Goal: Information Seeking & Learning: Learn about a topic

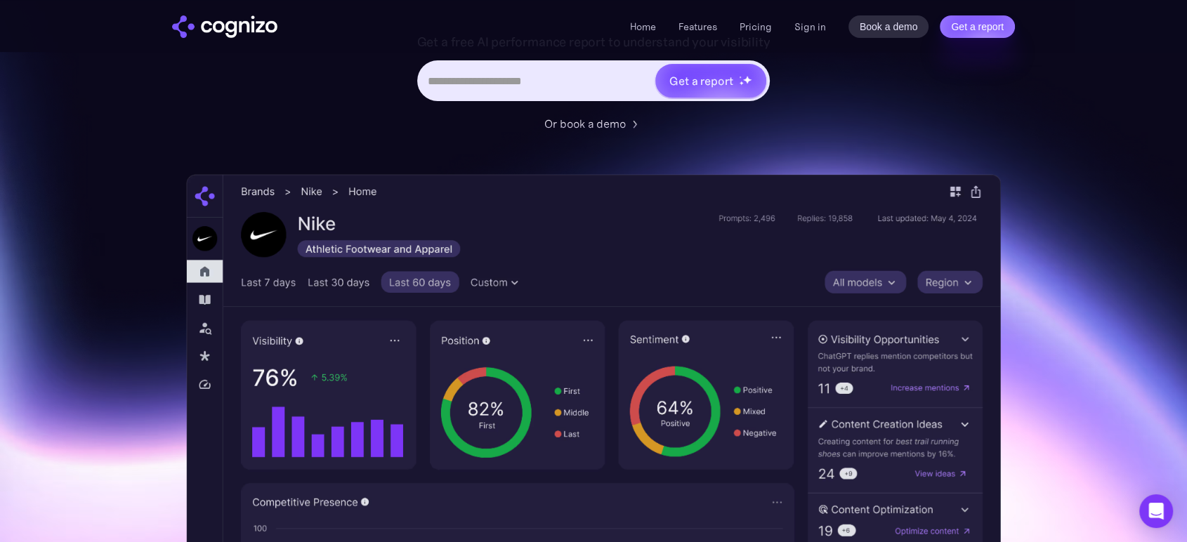
scroll to position [234, 0]
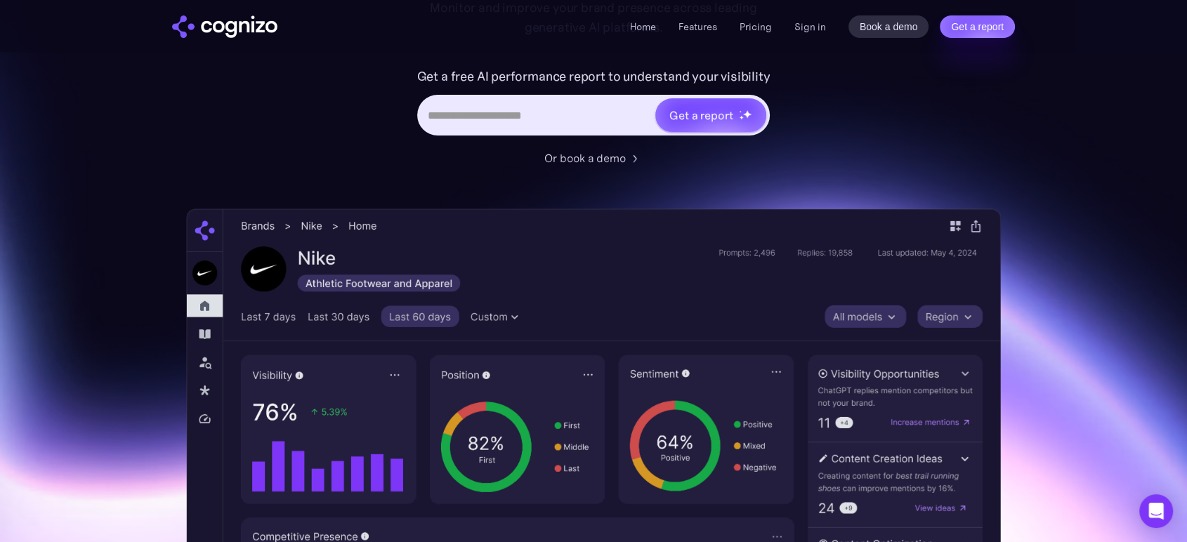
click at [711, 38] on div "Home Features Pricing Book a demo Get a report Sign in Book a demo Get a report" at bounding box center [594, 26] width 1012 height 52
click at [708, 27] on link "Features" at bounding box center [698, 26] width 39 height 13
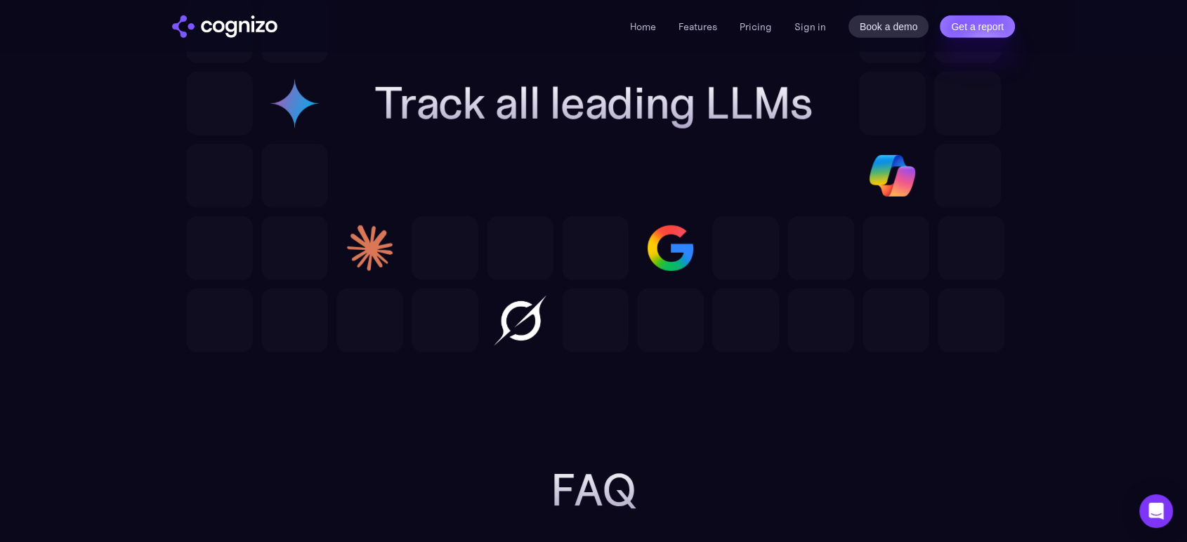
scroll to position [4296, 0]
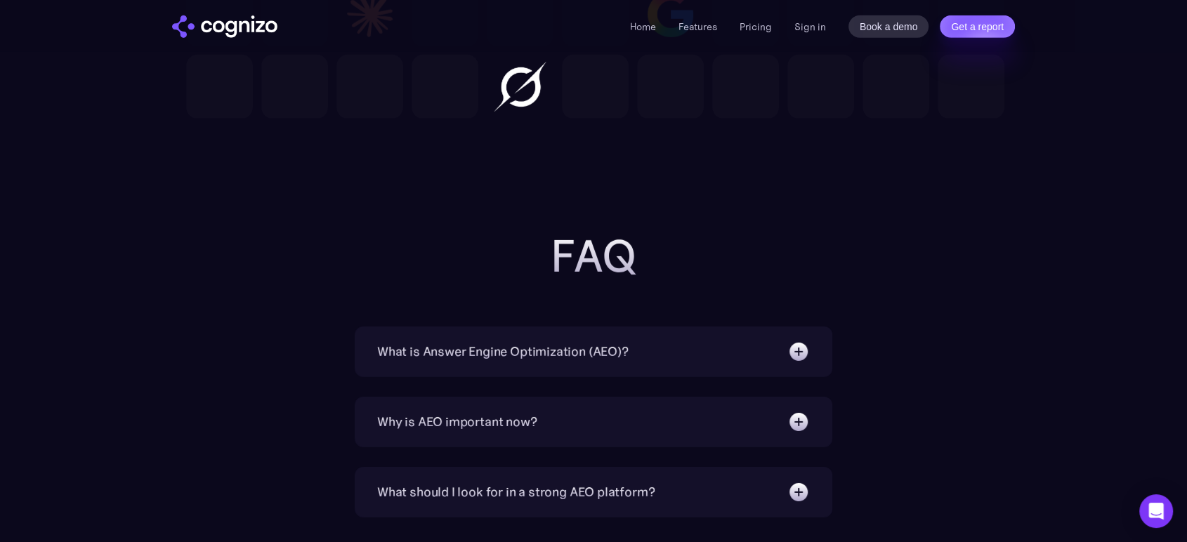
click at [613, 347] on div "What is Answer Engine Optimization (AEO)?" at bounding box center [502, 352] width 251 height 20
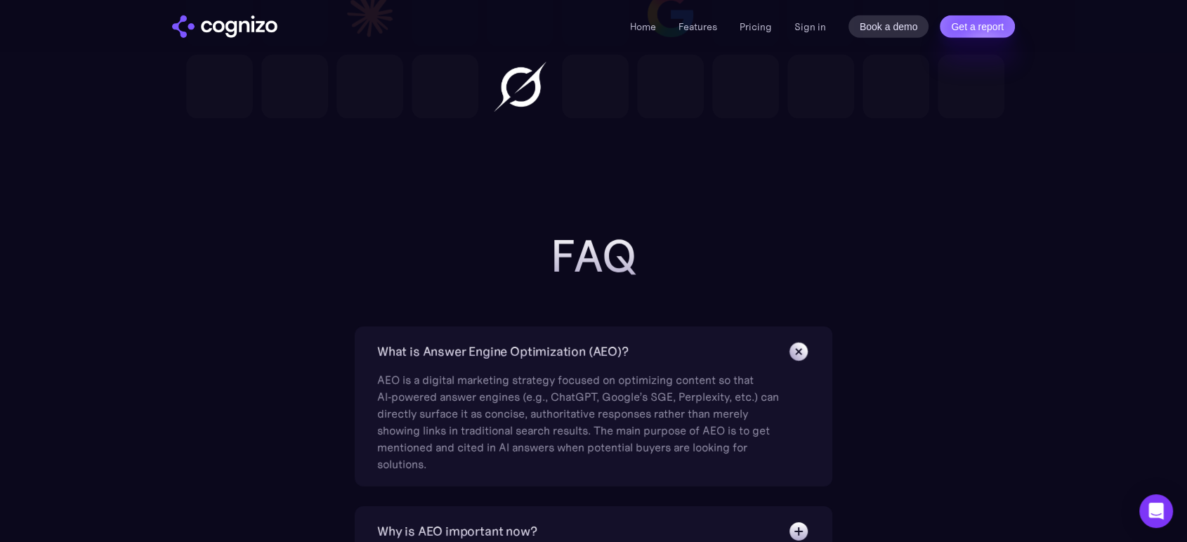
click at [691, 347] on div "What is Answer Engine Optimization (AEO)?" at bounding box center [593, 352] width 433 height 22
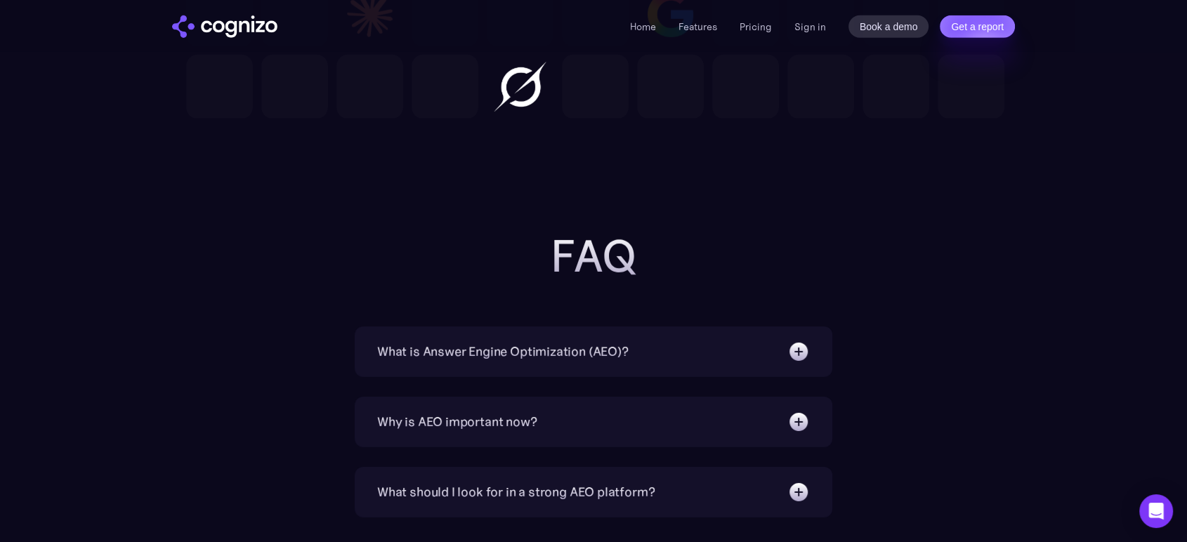
click at [683, 353] on div "What is Answer Engine Optimization (AEO)?" at bounding box center [593, 352] width 433 height 22
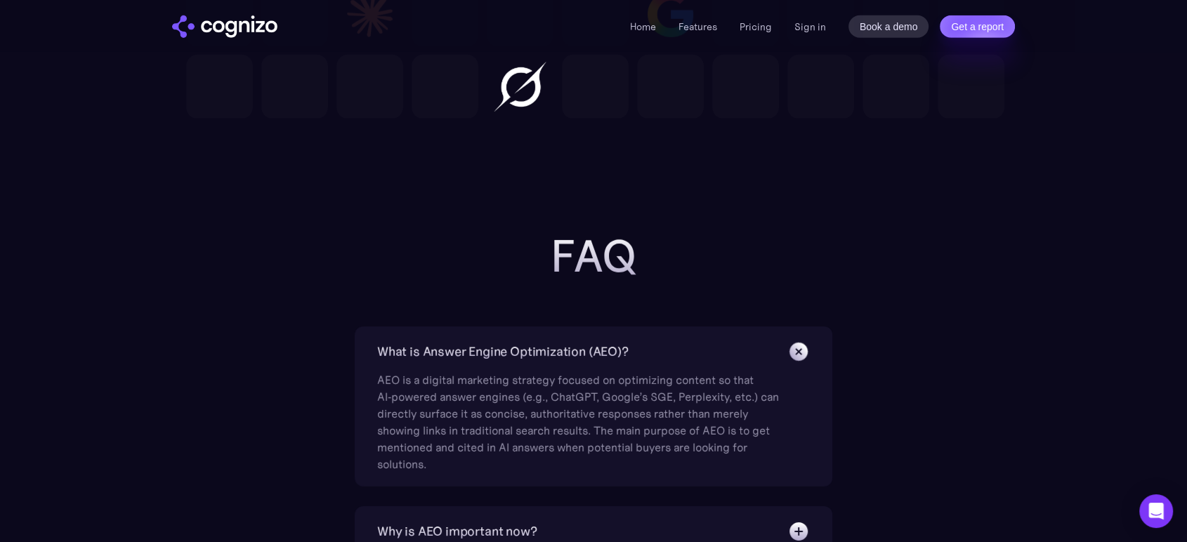
click at [683, 353] on div "What is Answer Engine Optimization (AEO)?" at bounding box center [593, 352] width 433 height 22
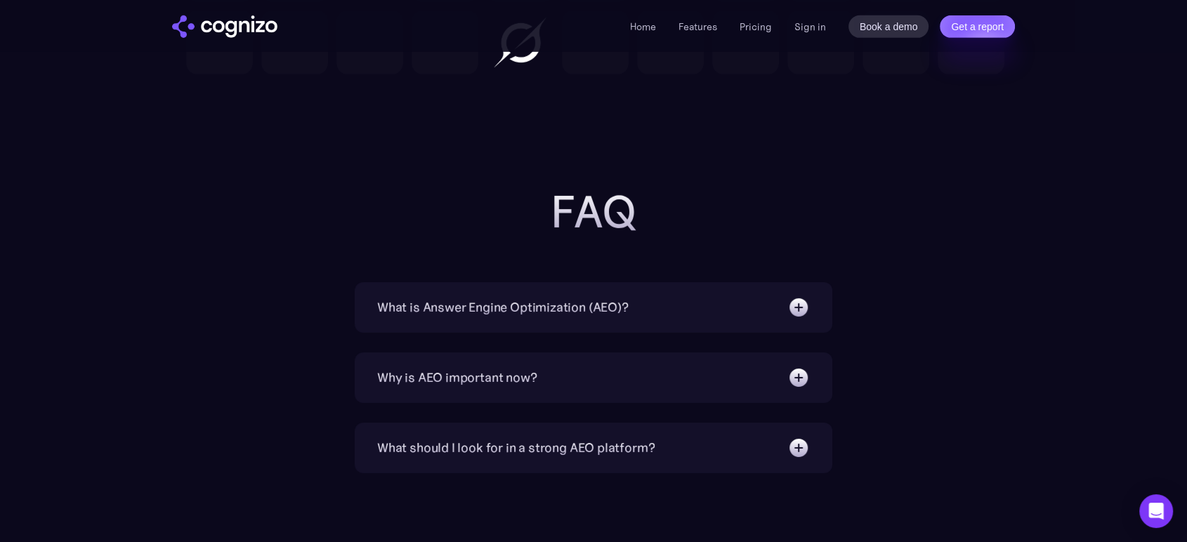
scroll to position [4530, 0]
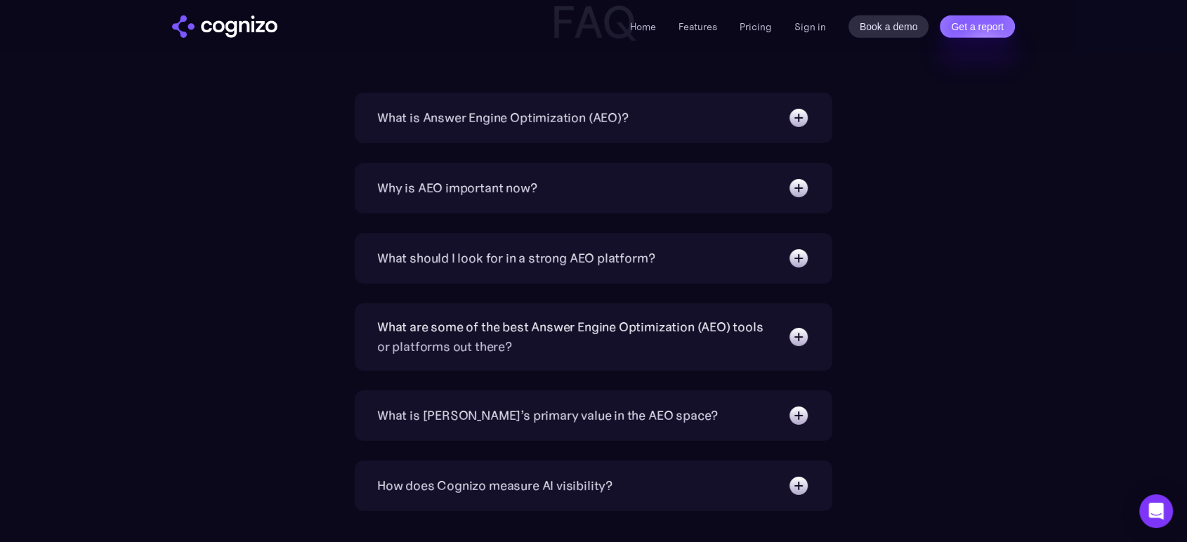
click at [661, 254] on div "What should I look for in a strong AEO platform?" at bounding box center [593, 258] width 433 height 22
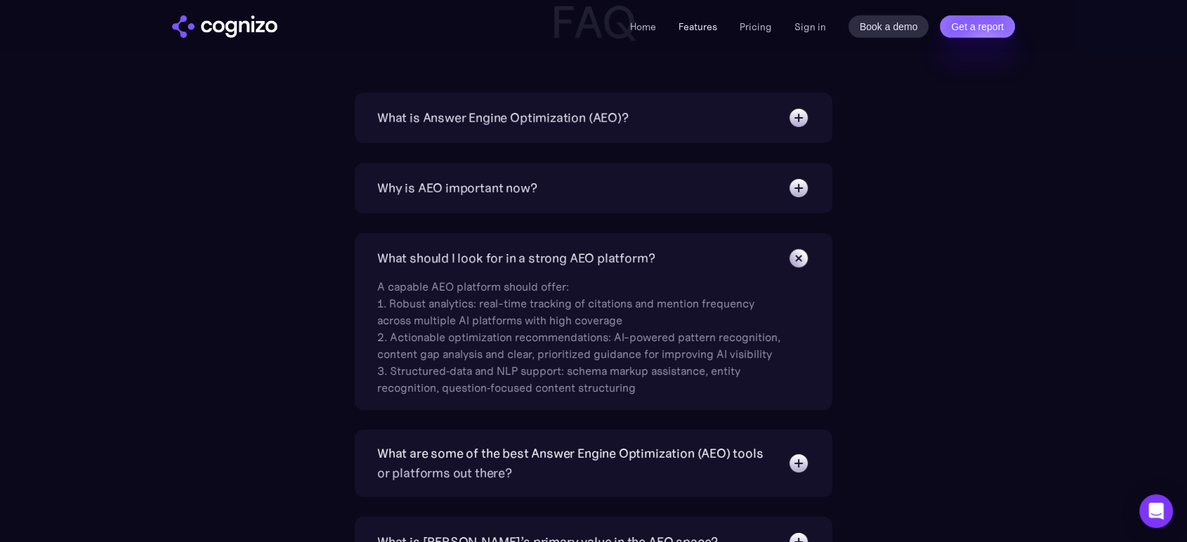
click at [705, 22] on link "Features" at bounding box center [698, 26] width 39 height 13
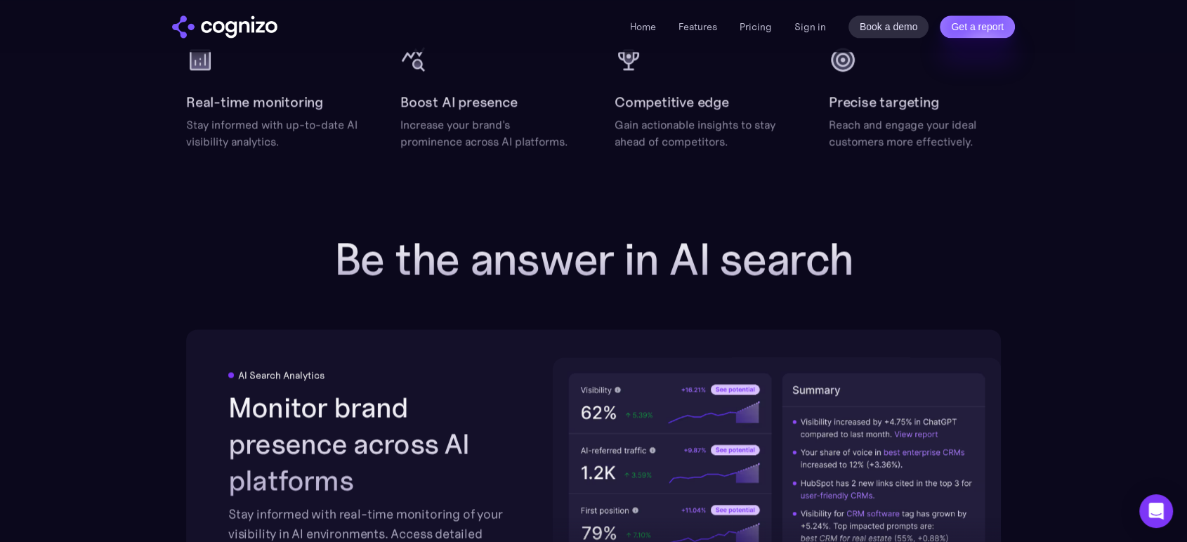
scroll to position [2111, 0]
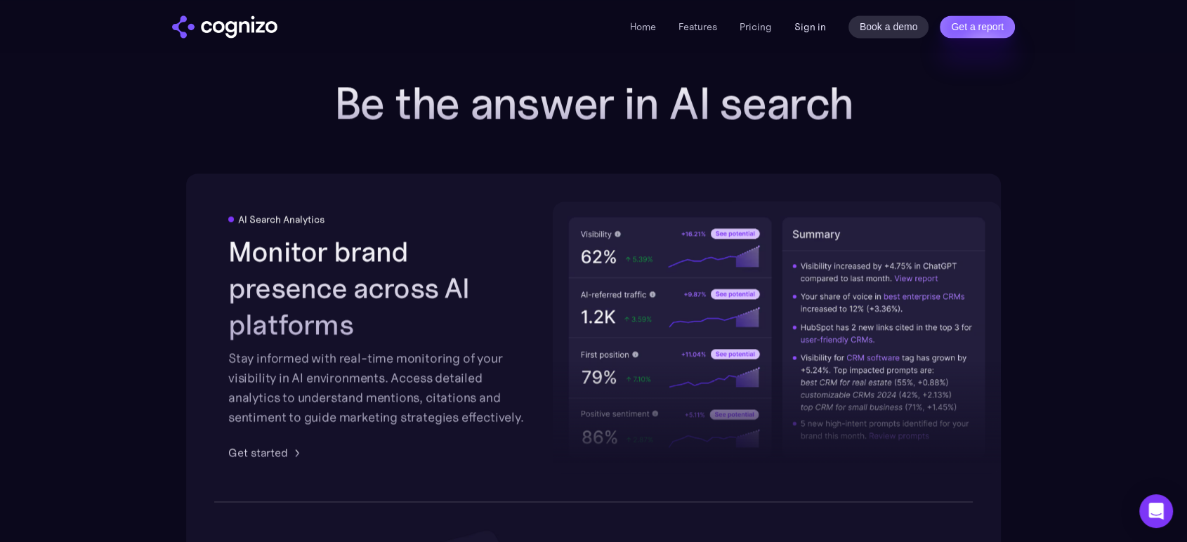
click at [807, 28] on link "Sign in" at bounding box center [810, 26] width 32 height 17
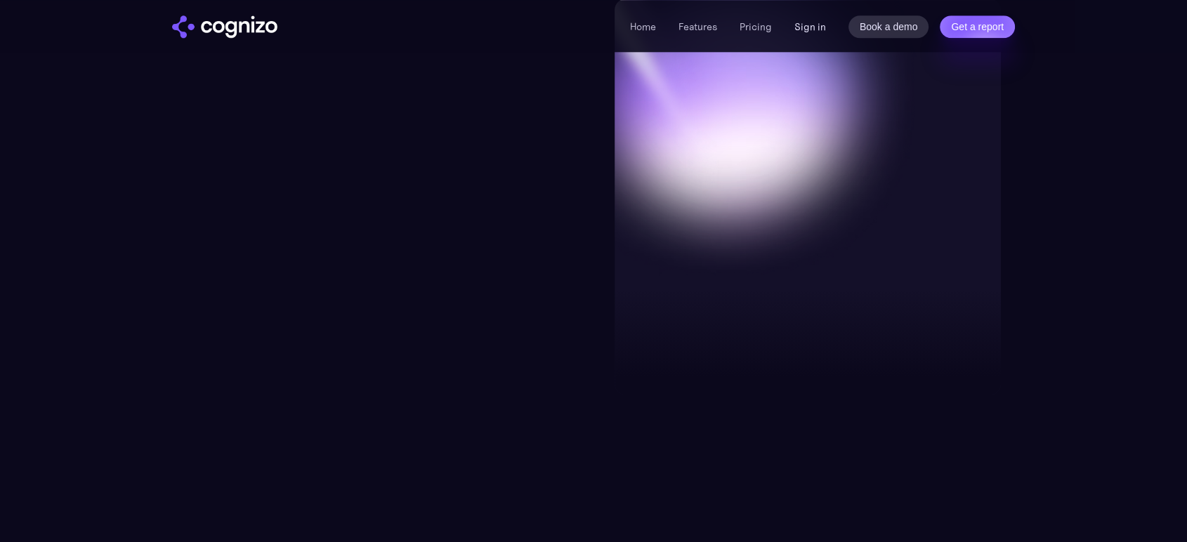
scroll to position [2111, 0]
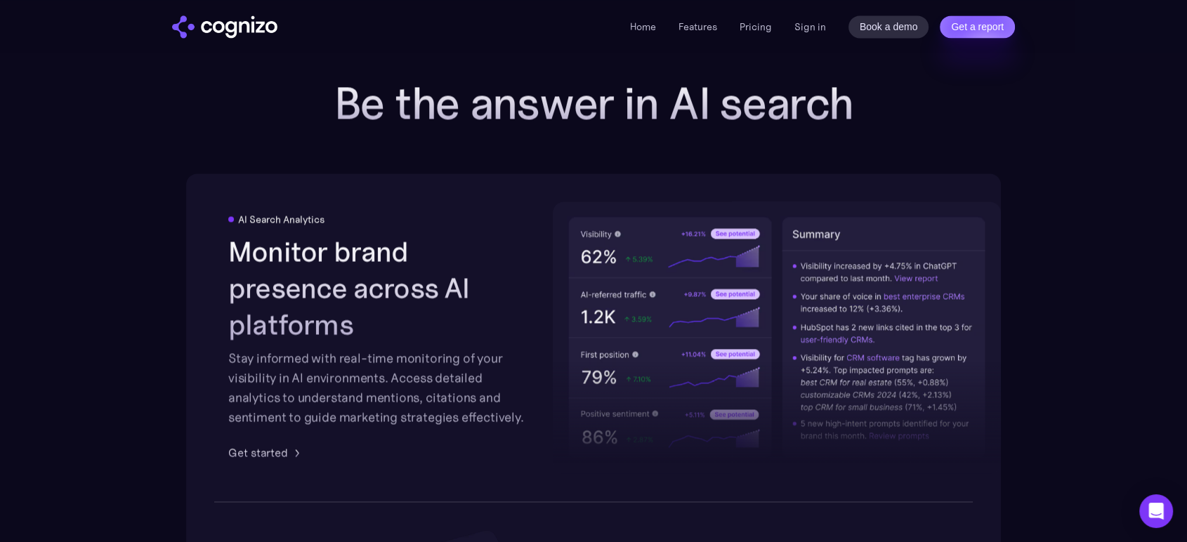
click at [733, 28] on ul "Home Features Pricing Book a demo Get a report" at bounding box center [701, 26] width 142 height 17
click at [741, 28] on link "Pricing" at bounding box center [756, 26] width 32 height 13
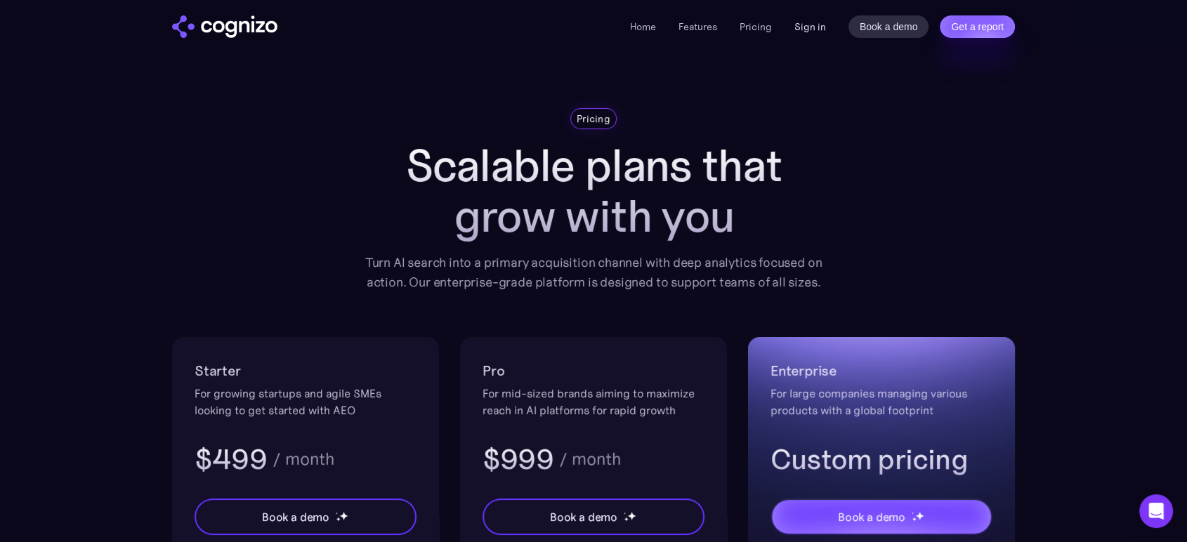
click at [805, 30] on link "Sign in" at bounding box center [810, 26] width 32 height 17
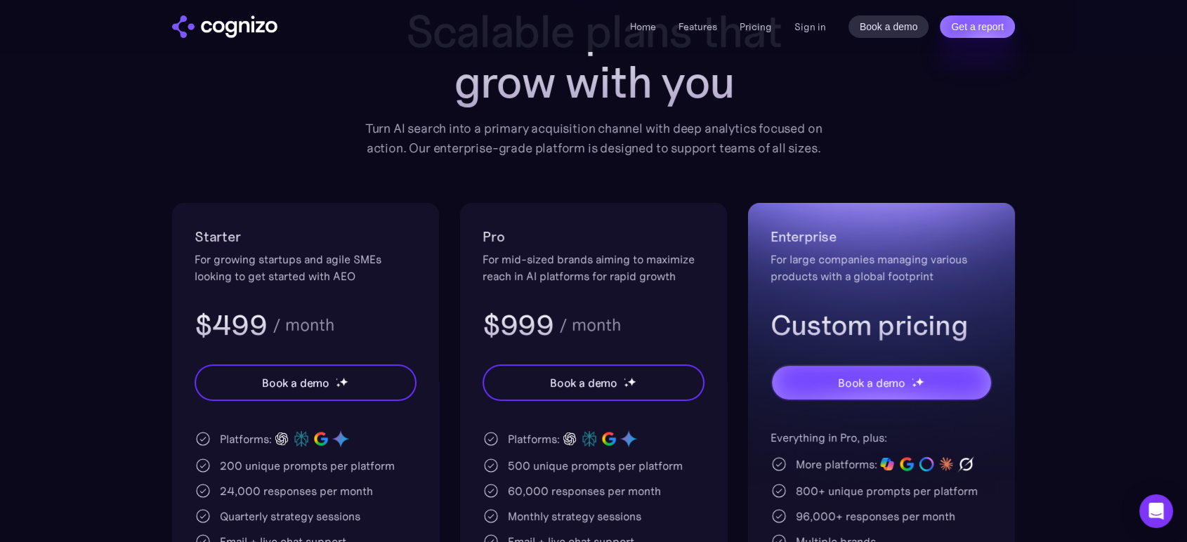
scroll to position [156, 0]
